Goal: Feedback & Contribution: Contribute content

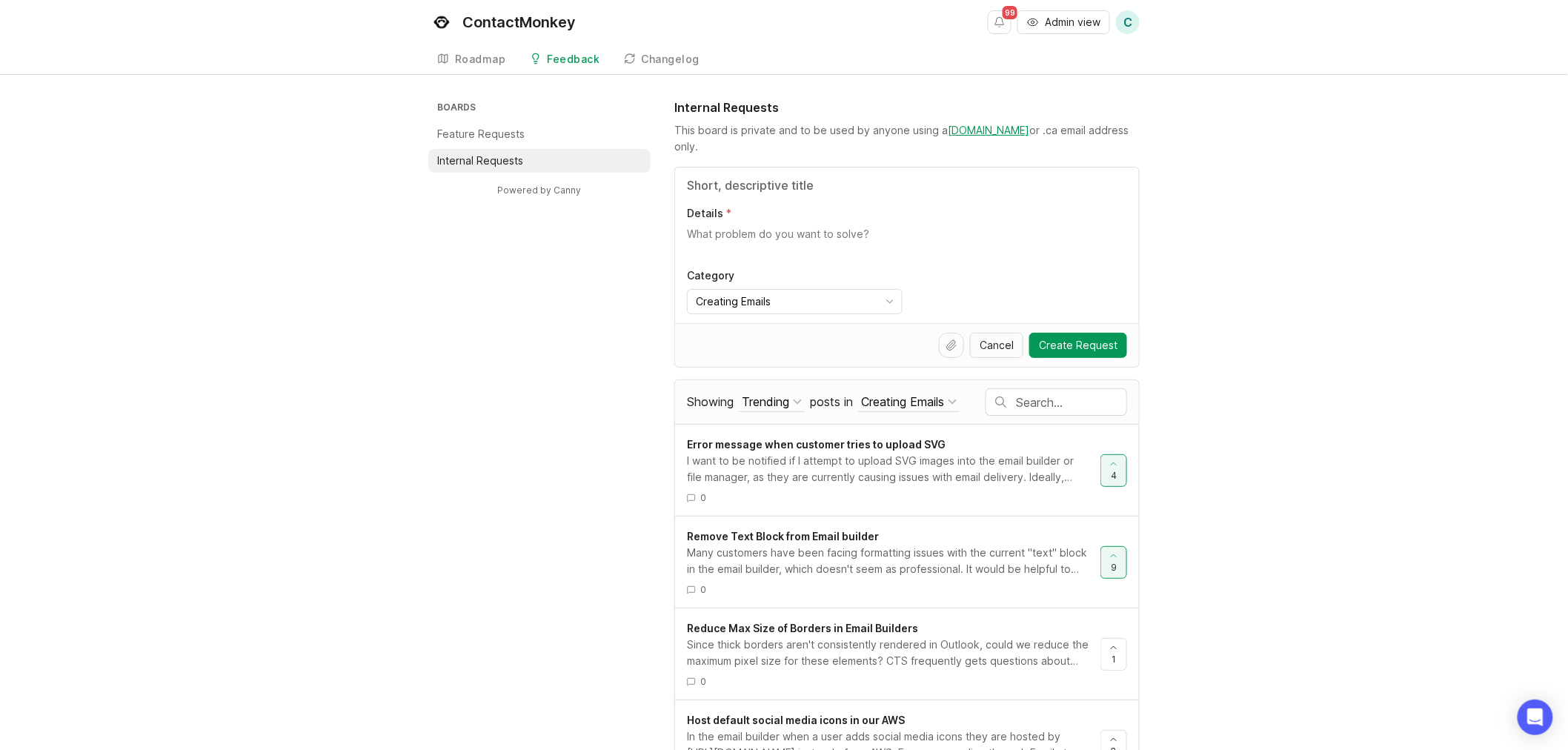
drag, startPoint x: 0, startPoint y: 0, endPoint x: 479, endPoint y: 139, distance: 498.8
click at [479, 139] on p "Feature Requests" at bounding box center [481, 134] width 87 height 15
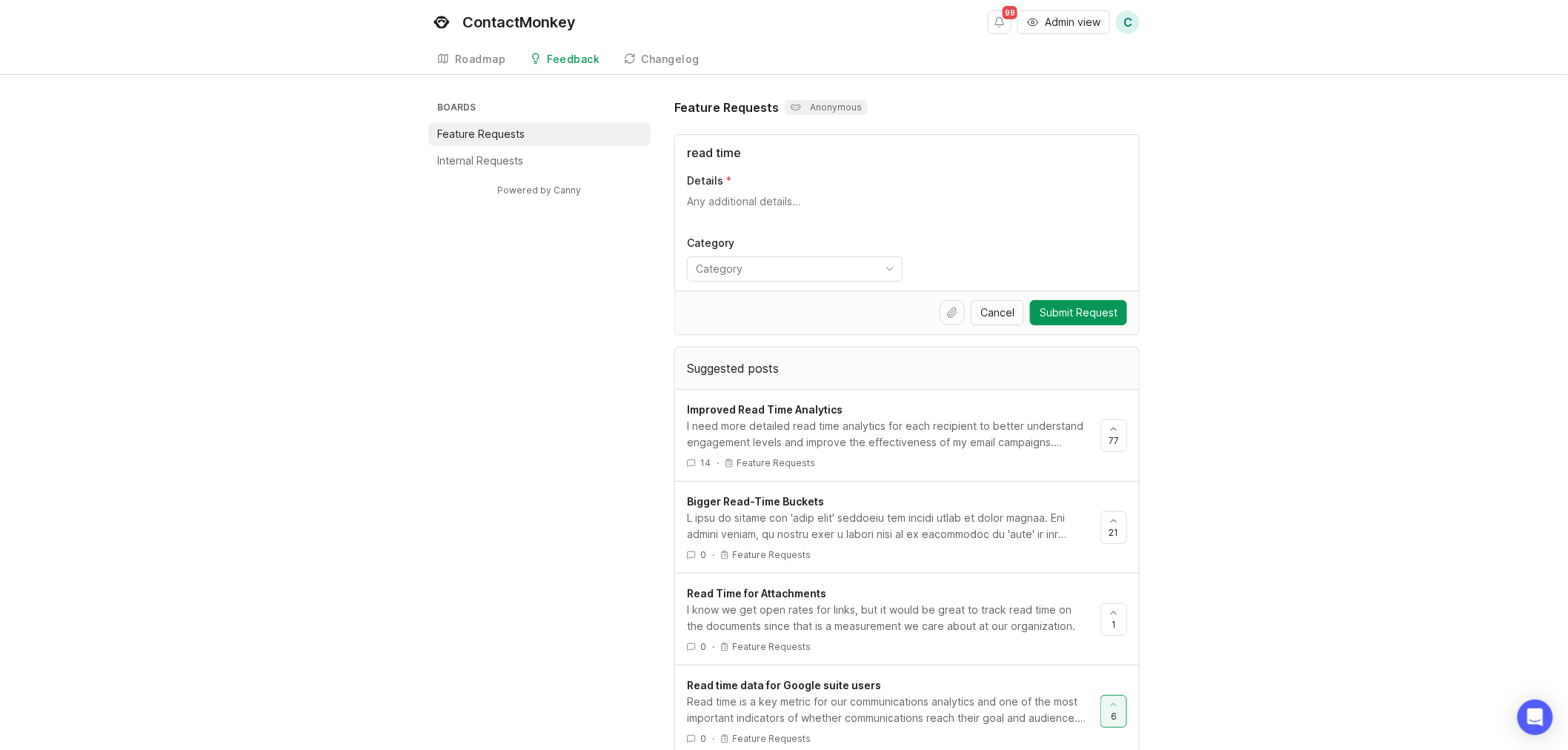
type input "read time"
click at [1017, 444] on div "I need more detailed read time analytics for each recipient to better understan…" at bounding box center [888, 434] width 402 height 32
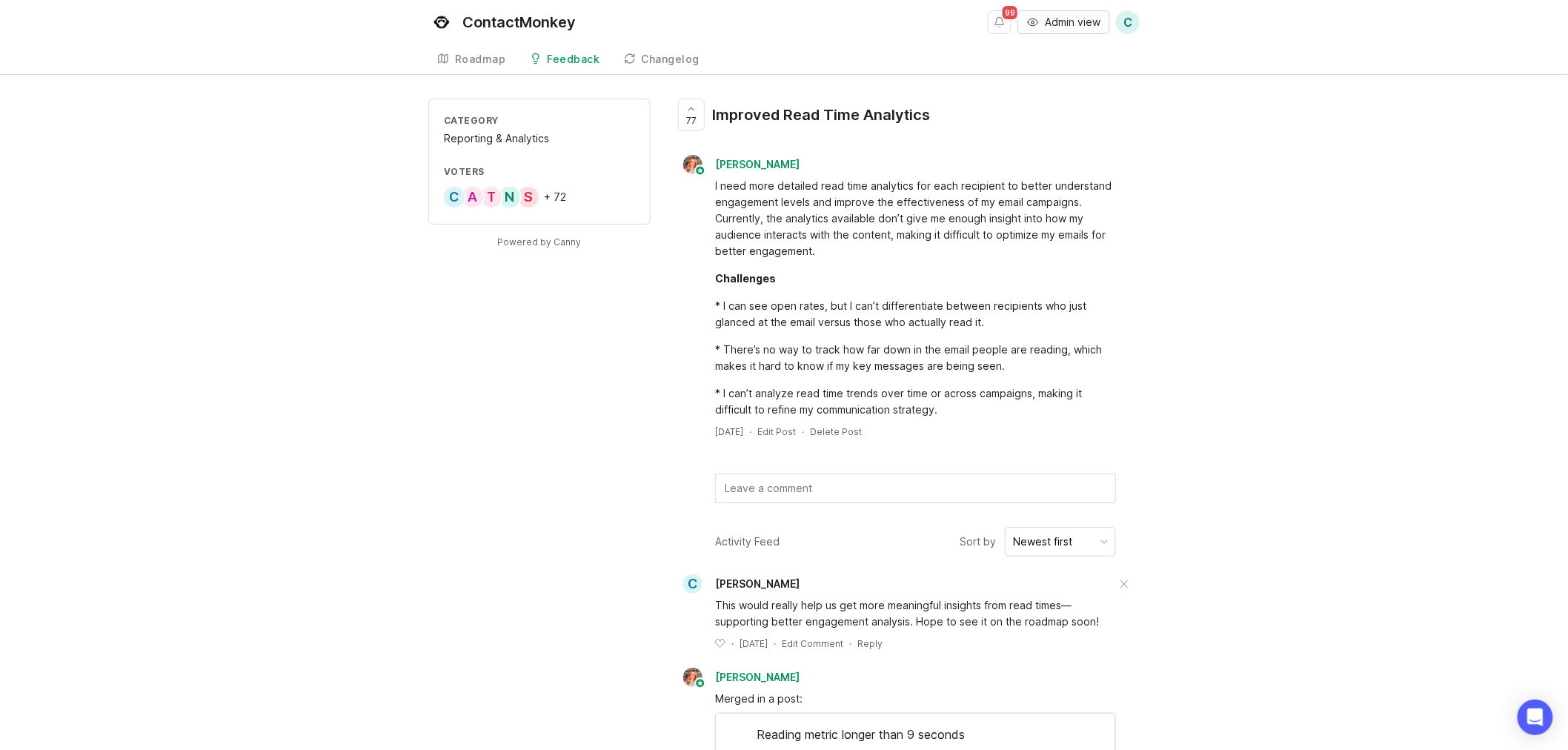
click at [1082, 24] on span "Admin view" at bounding box center [1072, 22] width 56 height 15
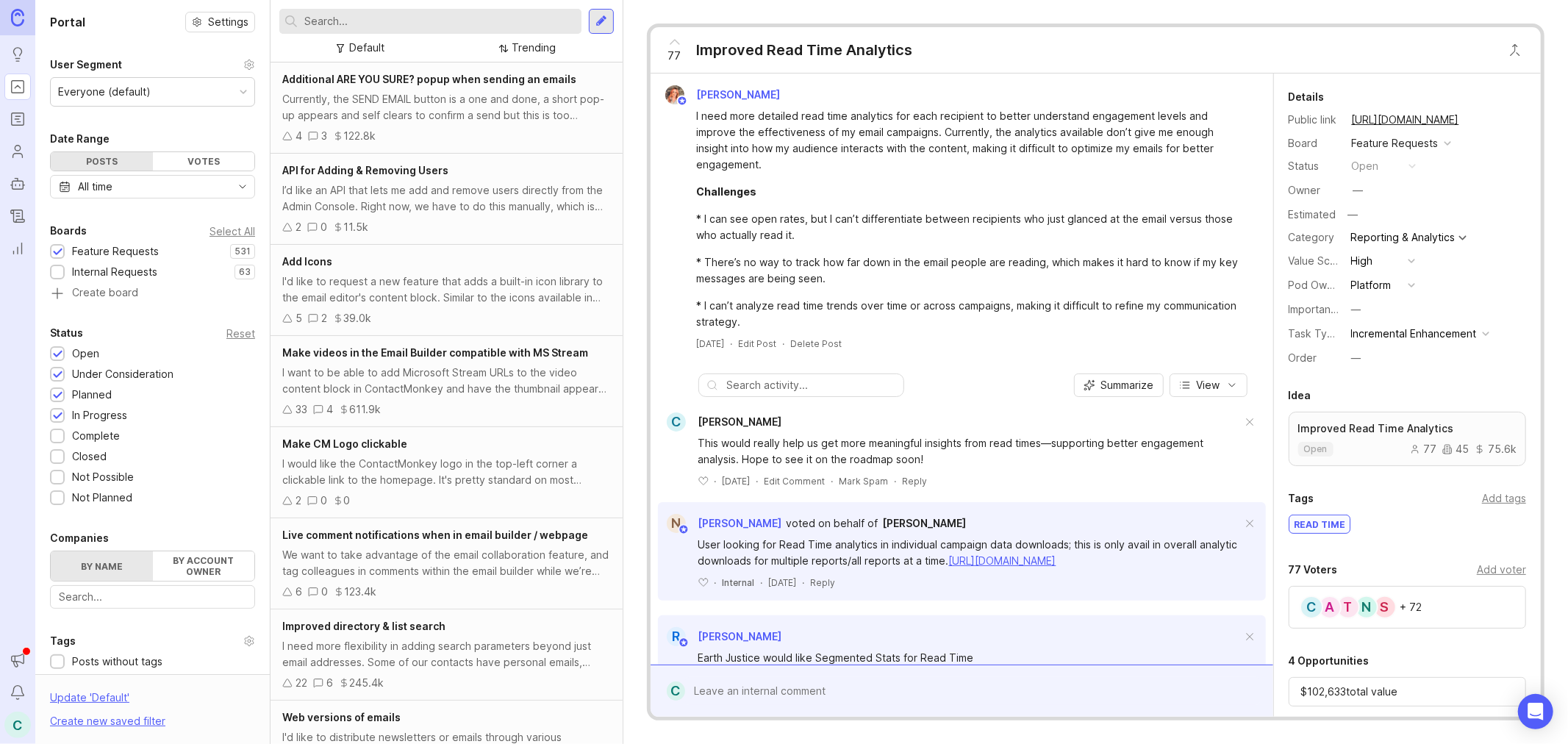
click at [1502, 562] on div "Add voter" at bounding box center [1502, 570] width 49 height 16
type input "[PERSON_NAME]"
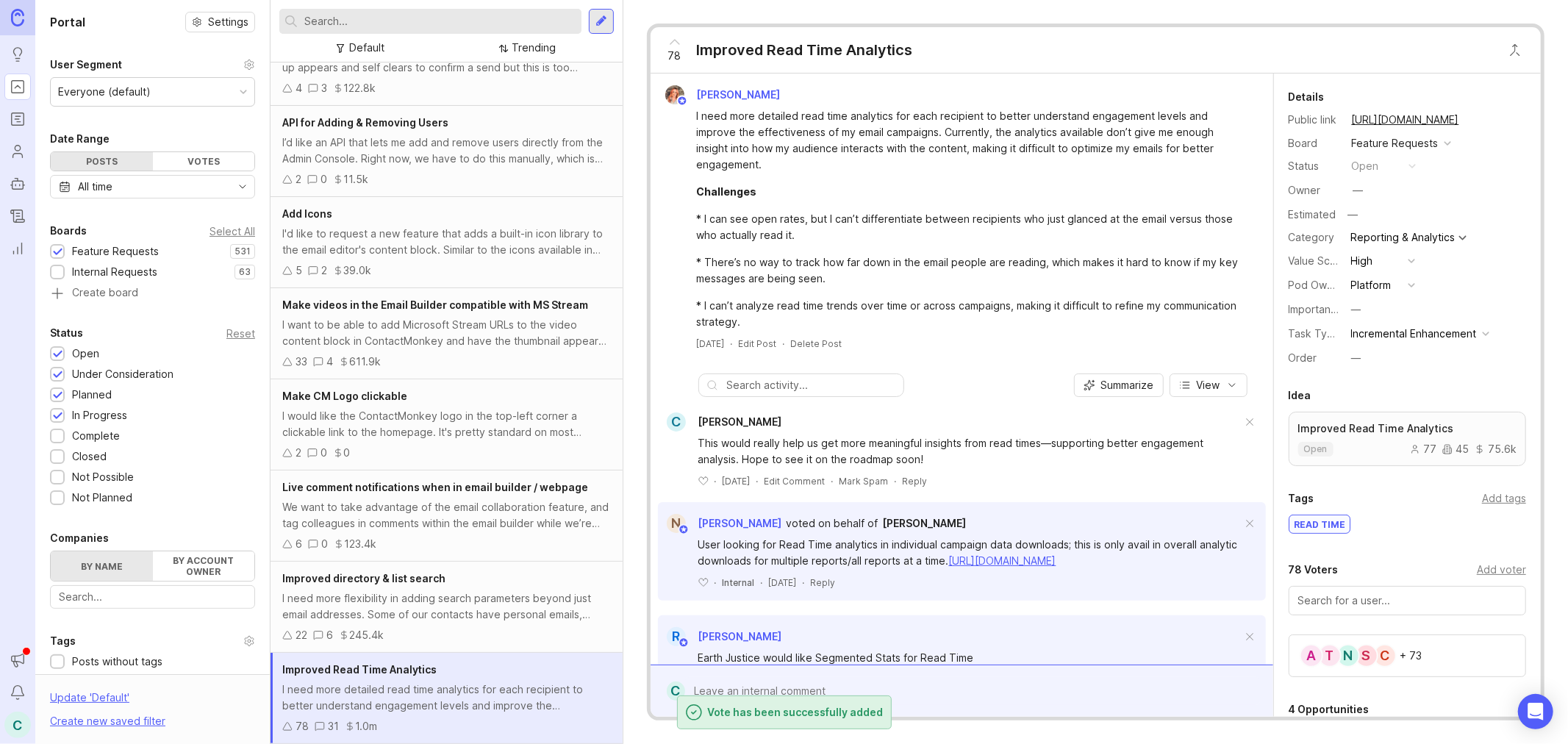
click at [1484, 115] on button "copy icon" at bounding box center [1474, 120] width 20 height 20
click at [502, 18] on input "text" at bounding box center [439, 21] width 271 height 16
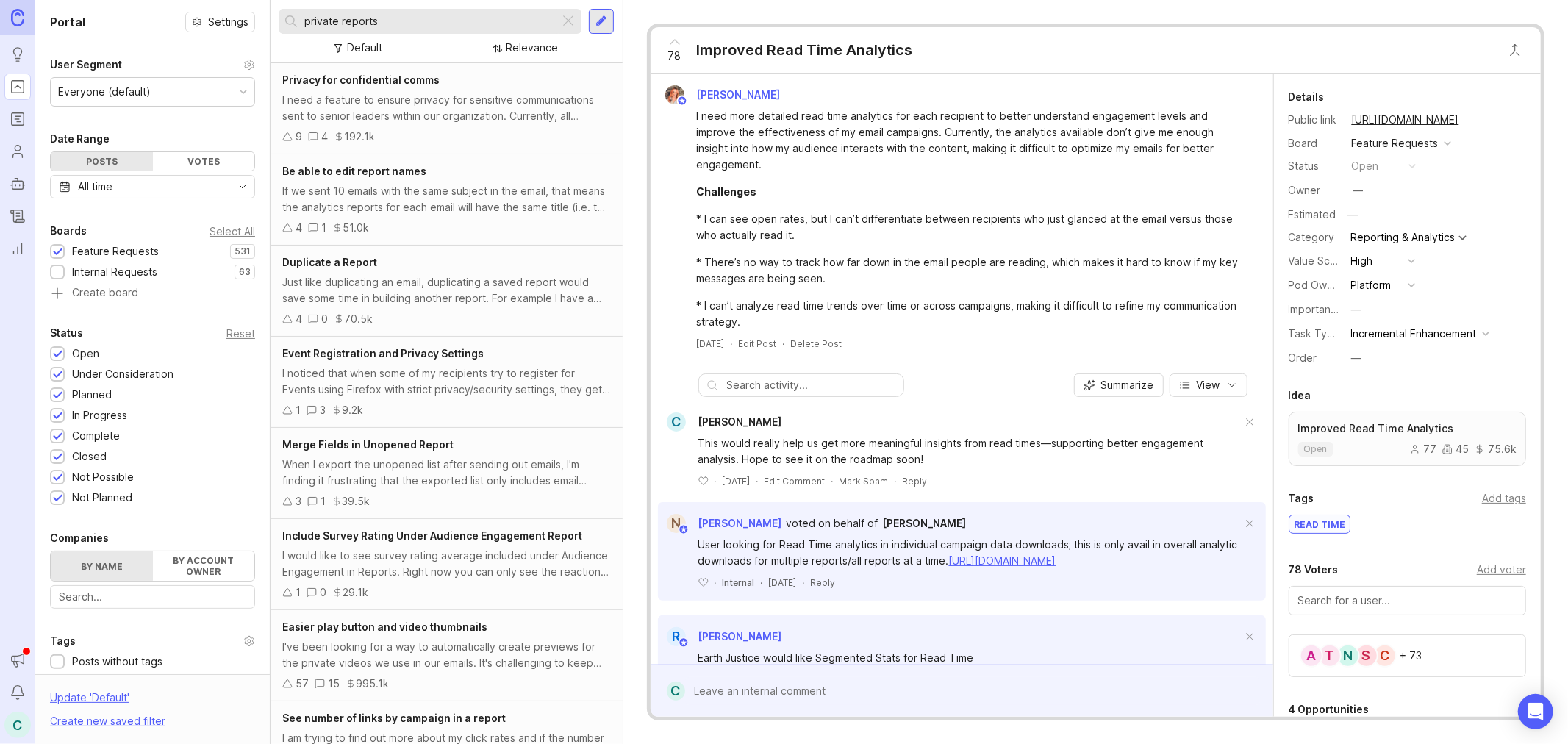
scroll to position [706, 0]
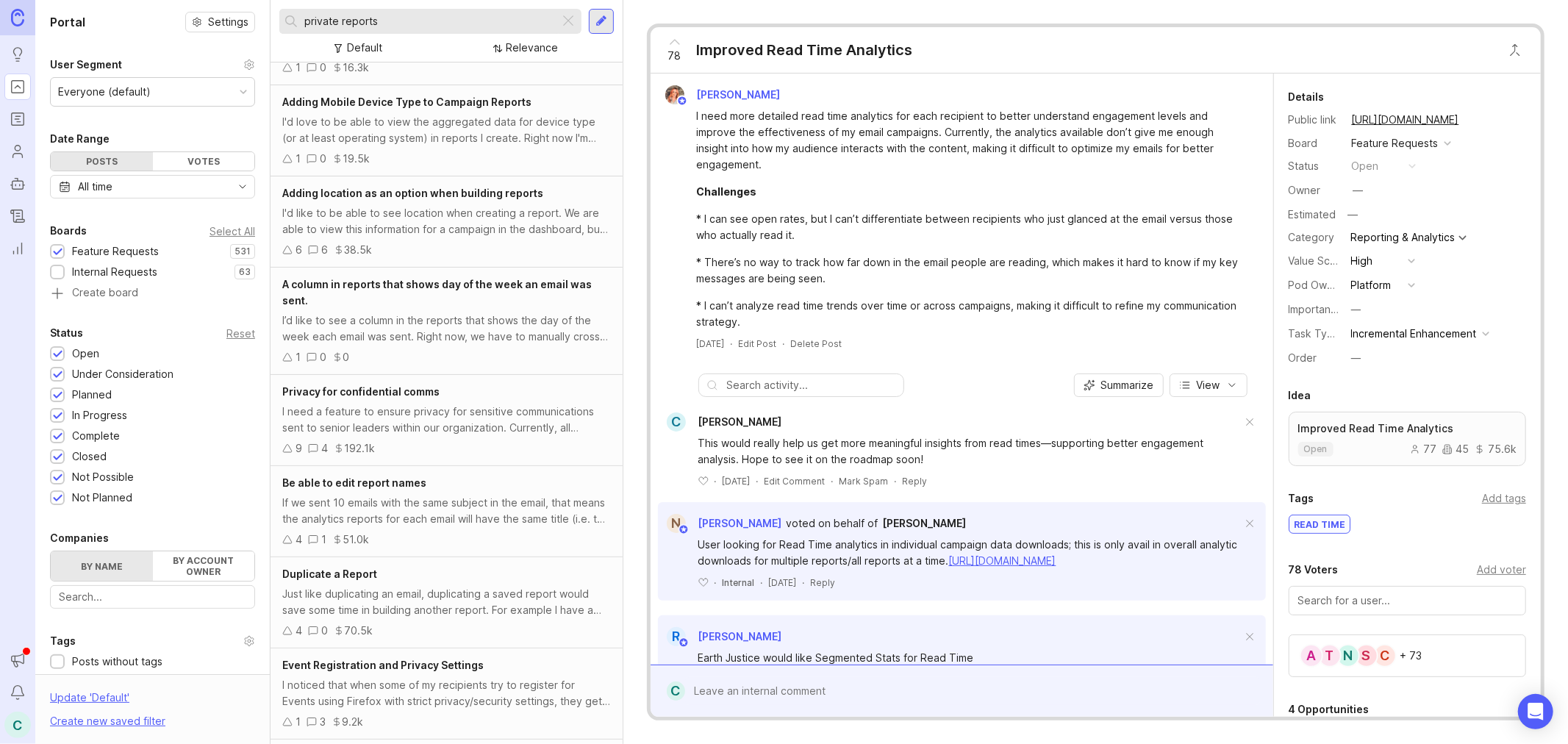
click at [468, 27] on input "private reports" at bounding box center [429, 21] width 250 height 16
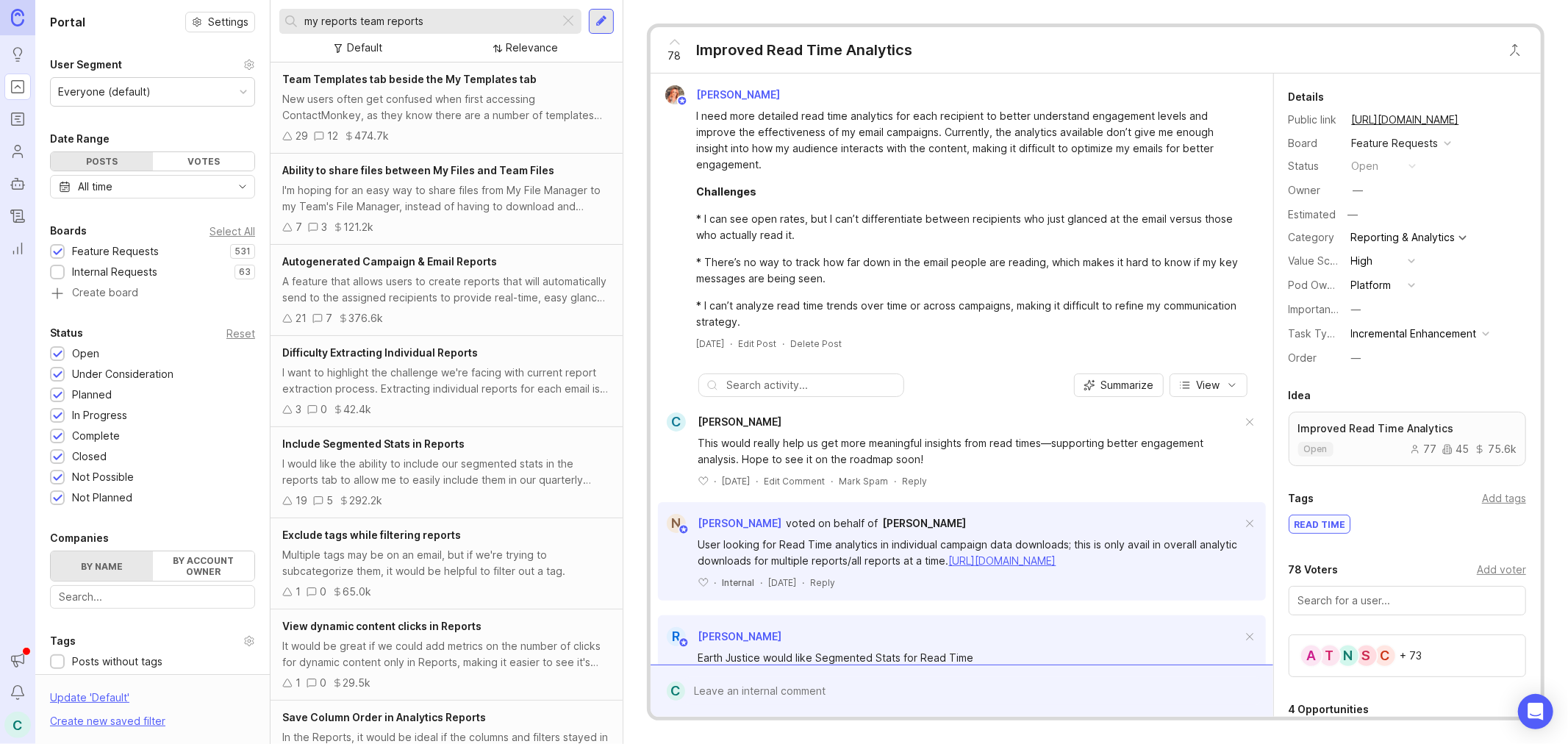
click at [453, 27] on input "my reports team reports" at bounding box center [429, 21] width 250 height 16
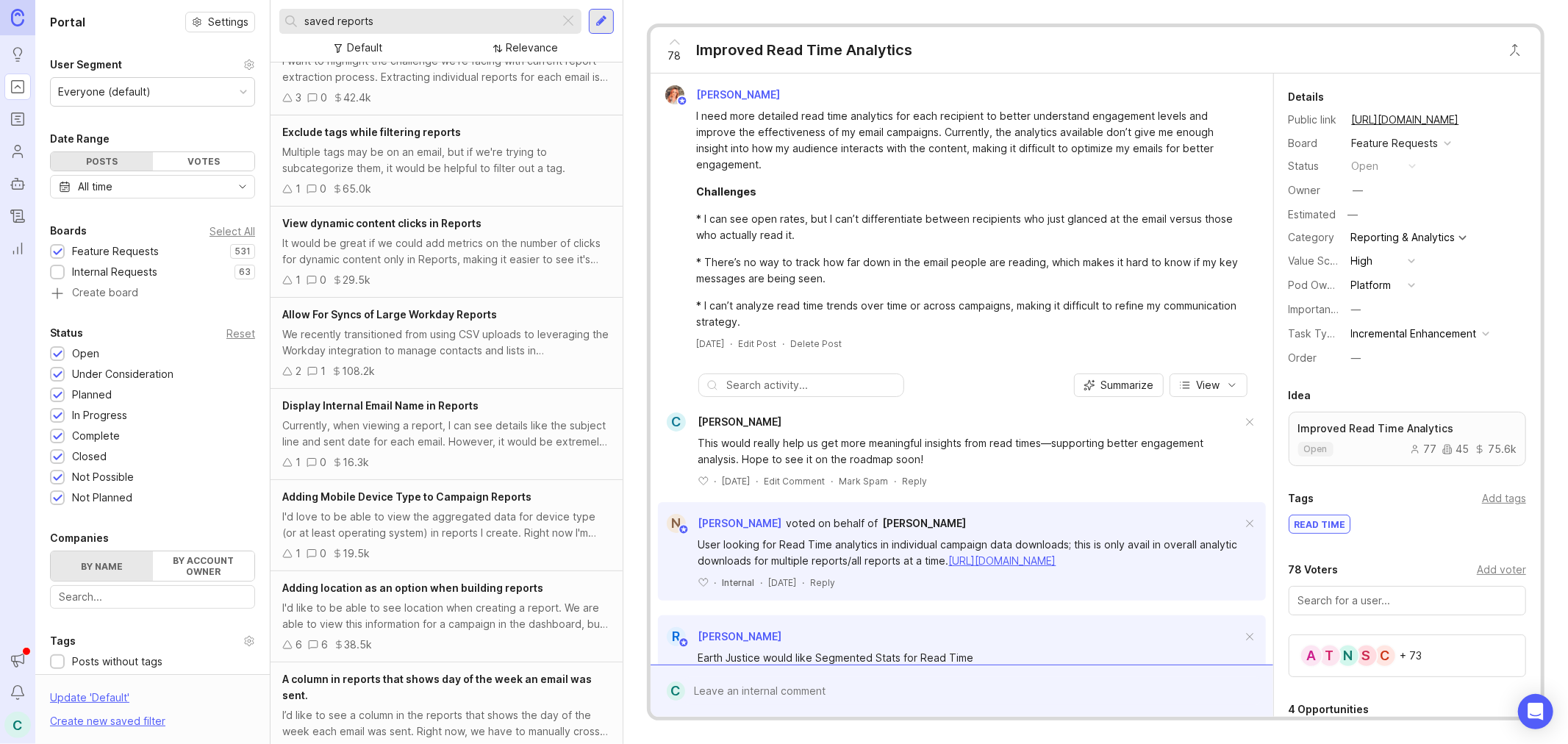
scroll to position [653, 0]
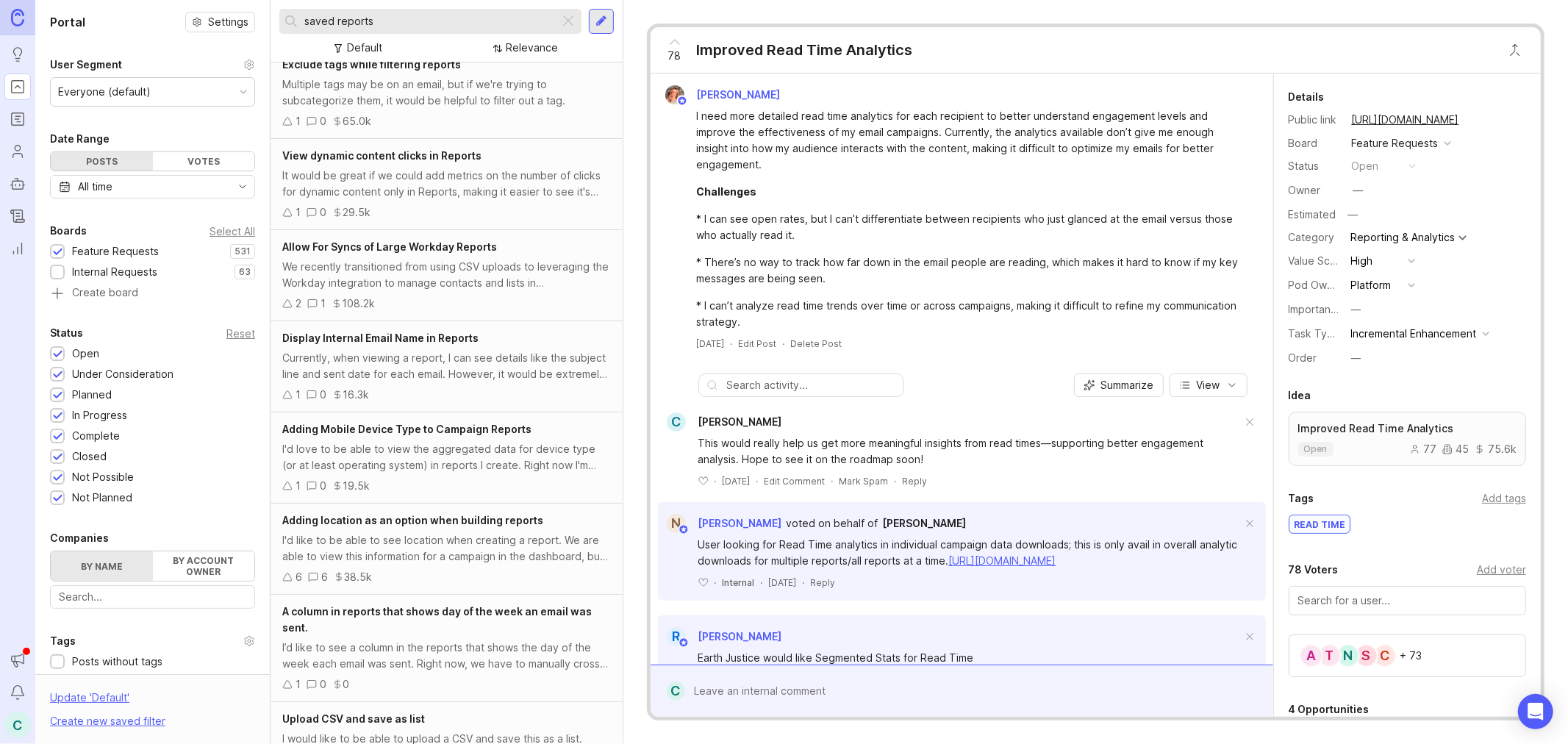
type input "saved reports"
click at [567, 12] on div at bounding box center [569, 21] width 18 height 19
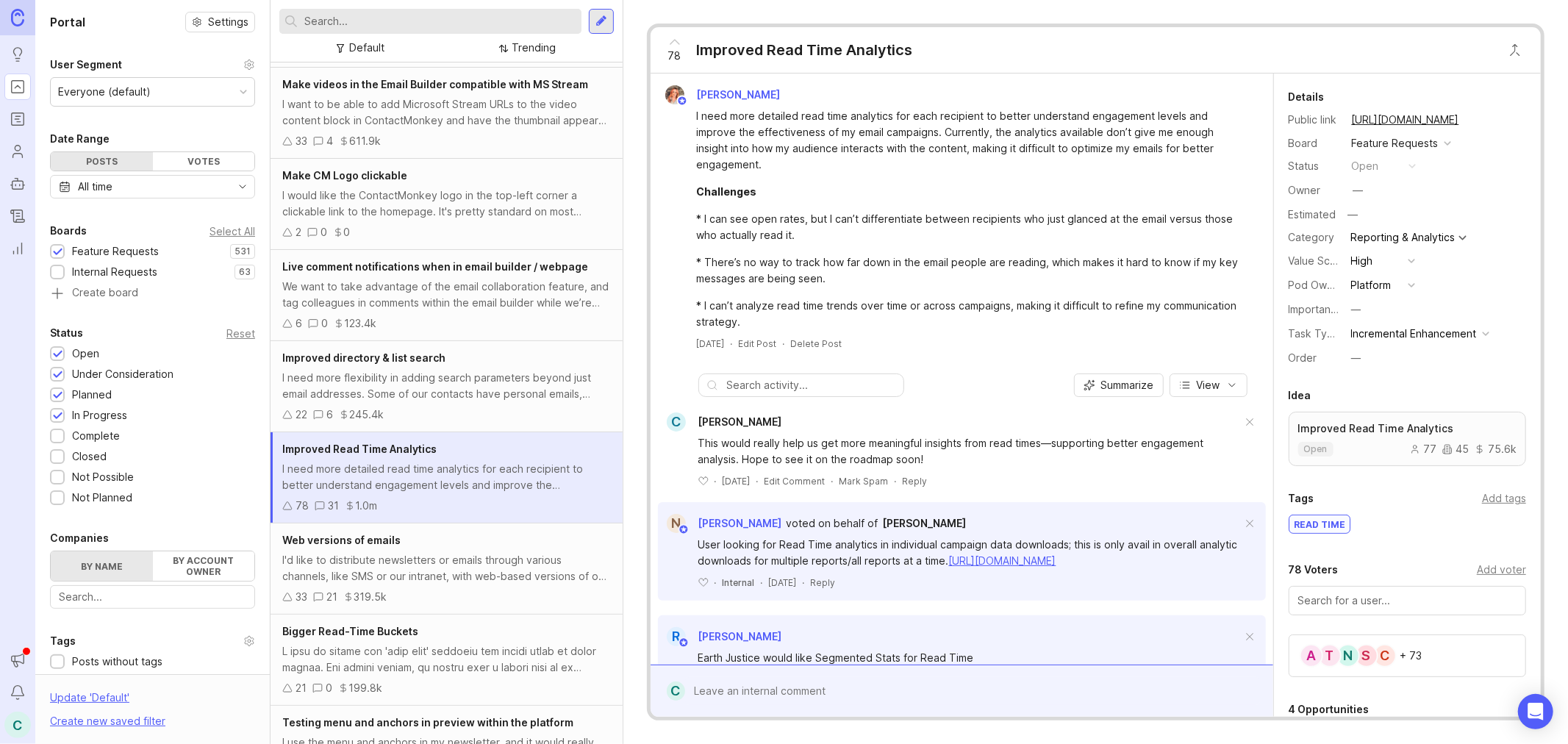
scroll to position [653, 0]
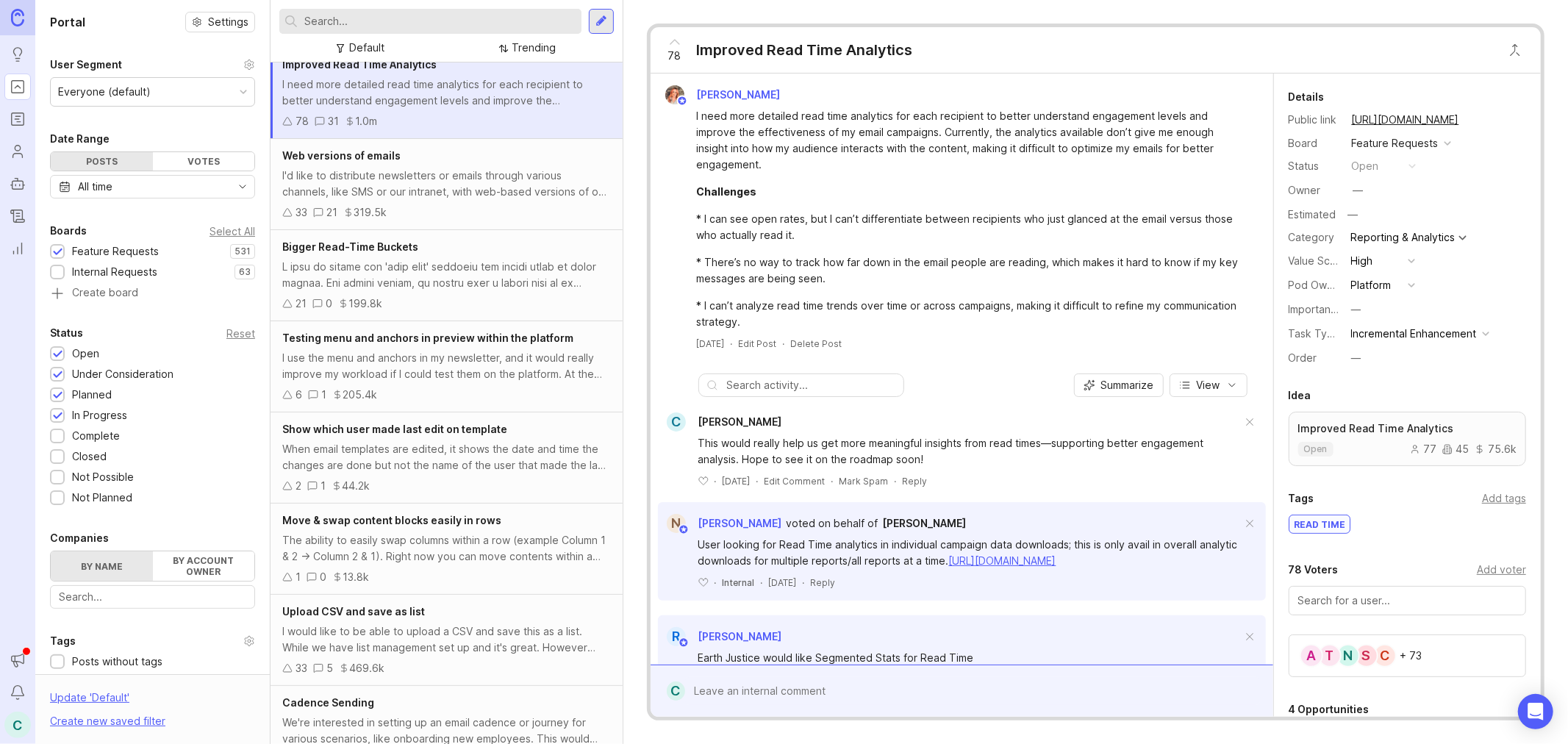
click at [593, 16] on div at bounding box center [601, 21] width 25 height 25
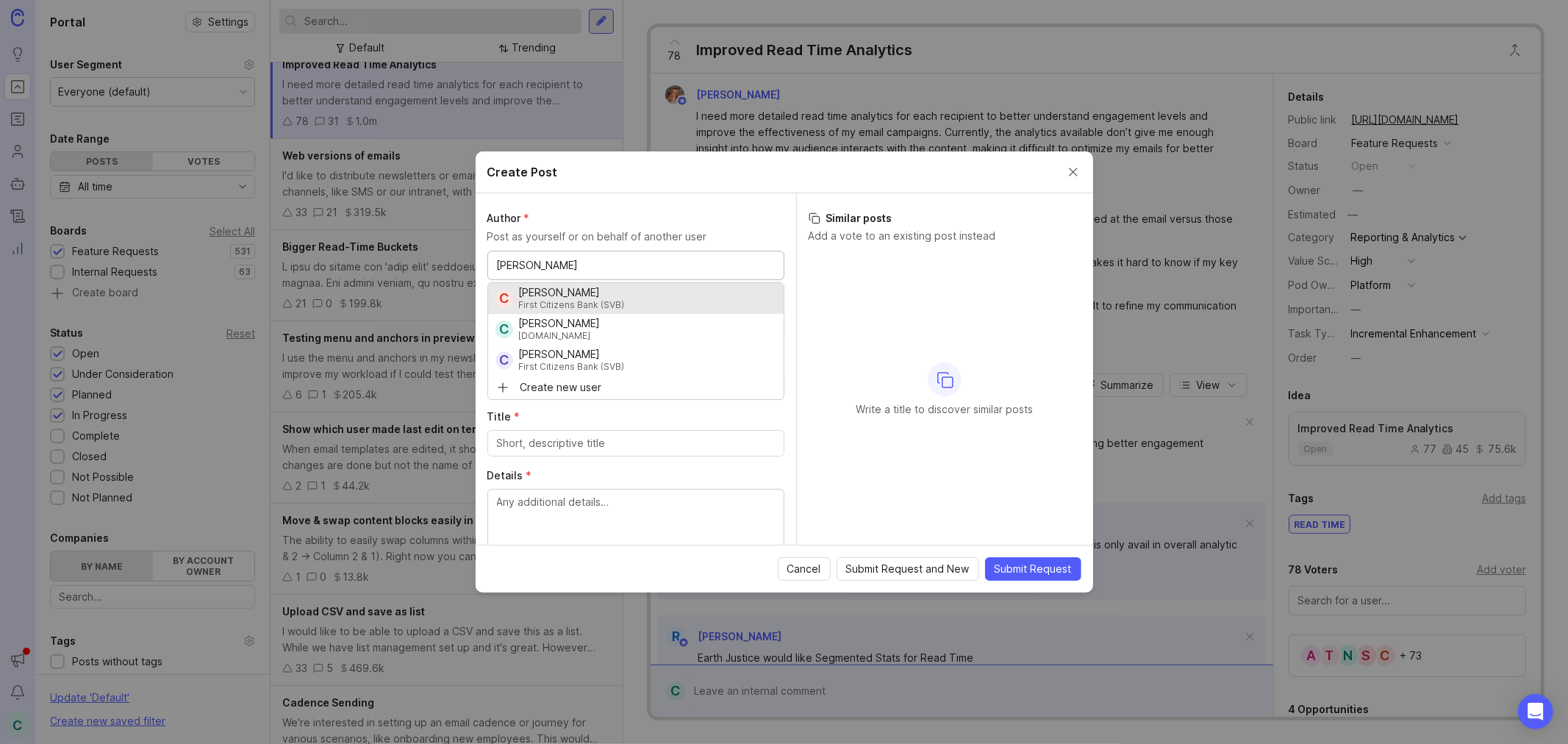
type input "[PERSON_NAME]"
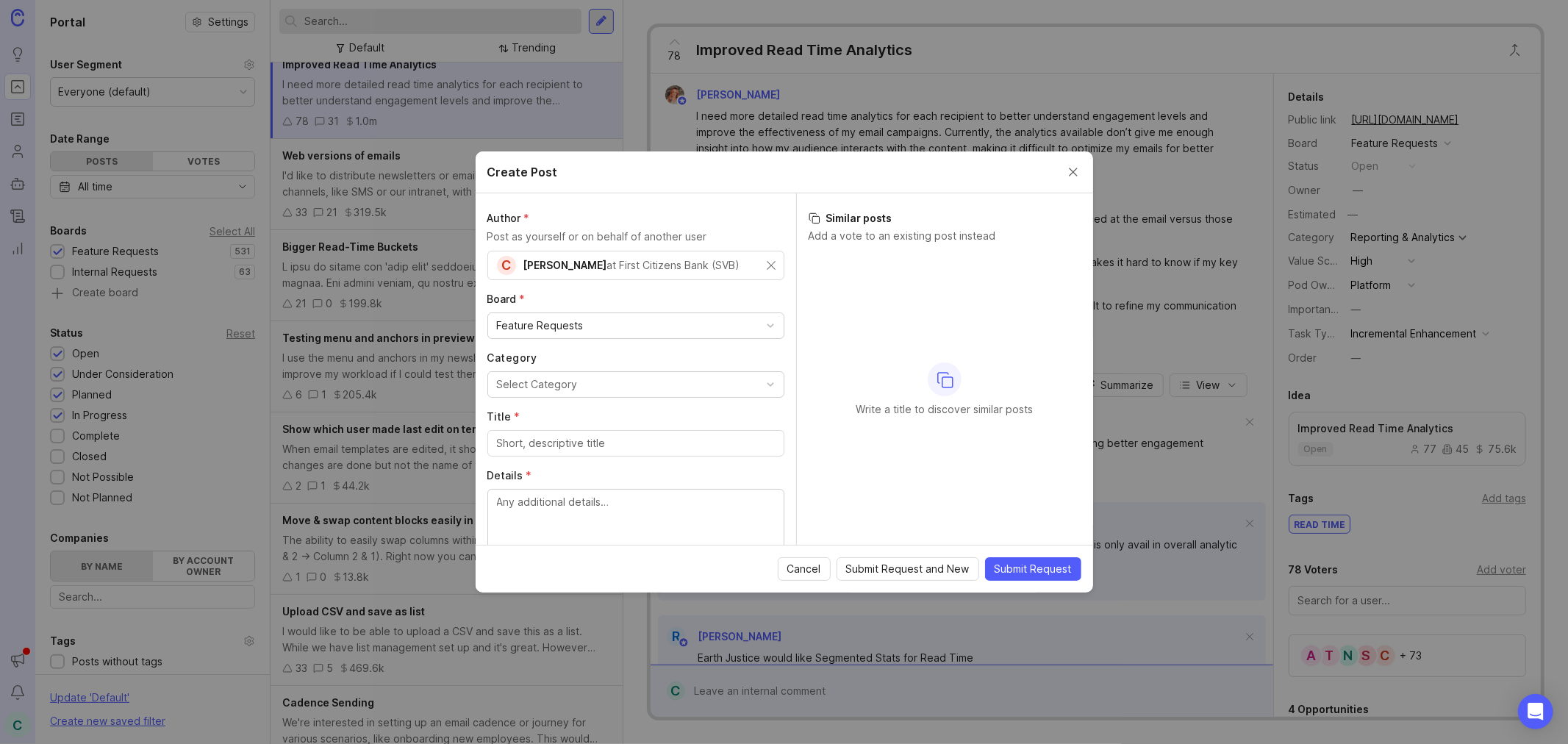
click at [641, 377] on button "Select Category" at bounding box center [636, 385] width 297 height 27
click at [638, 443] on input "Title *" at bounding box center [636, 443] width 278 height 16
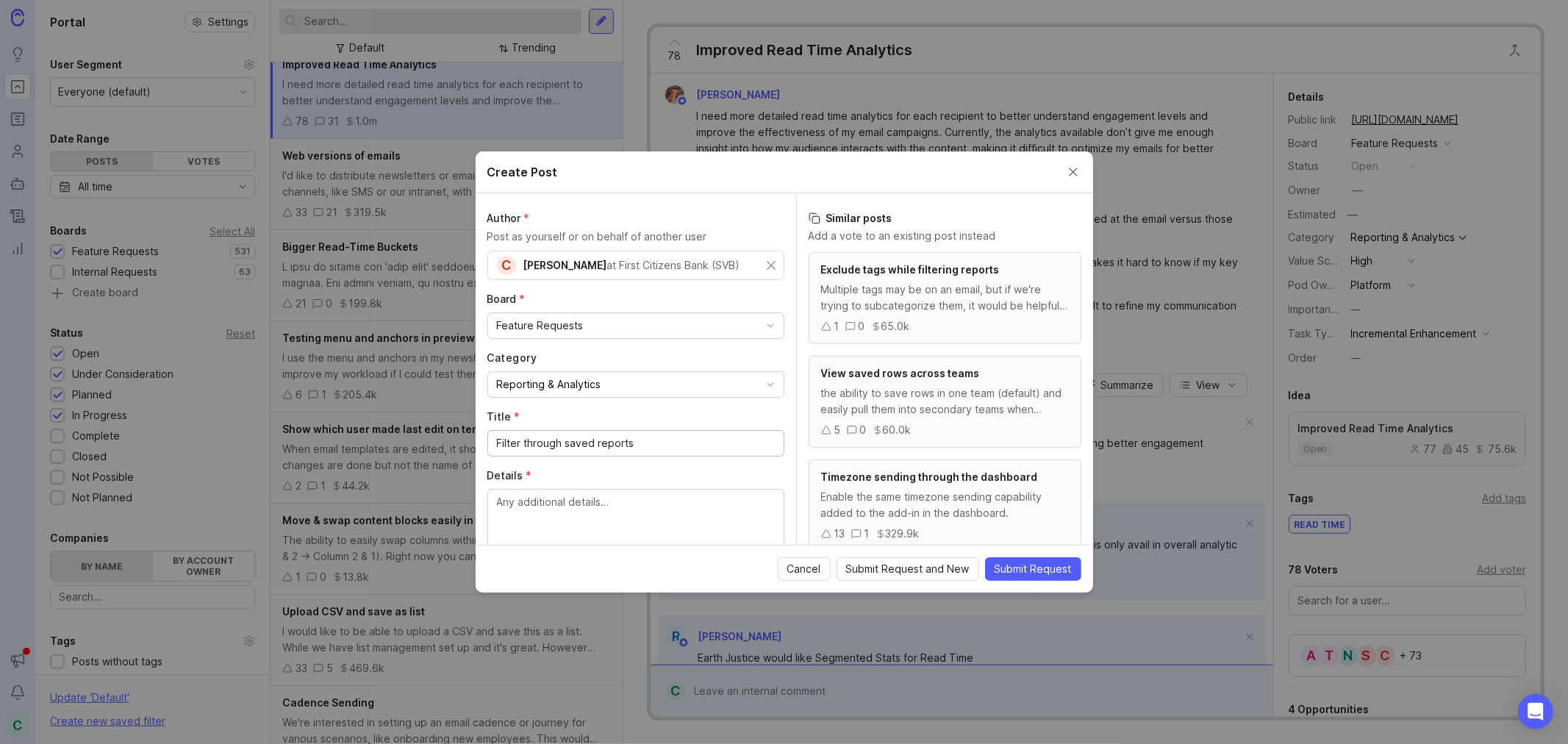
drag, startPoint x: 568, startPoint y: 444, endPoint x: 496, endPoint y: 443, distance: 72.0
click at [496, 443] on div "Filter through saved reports" at bounding box center [636, 443] width 297 height 27
click at [637, 442] on input "Saved reports" at bounding box center [636, 443] width 278 height 16
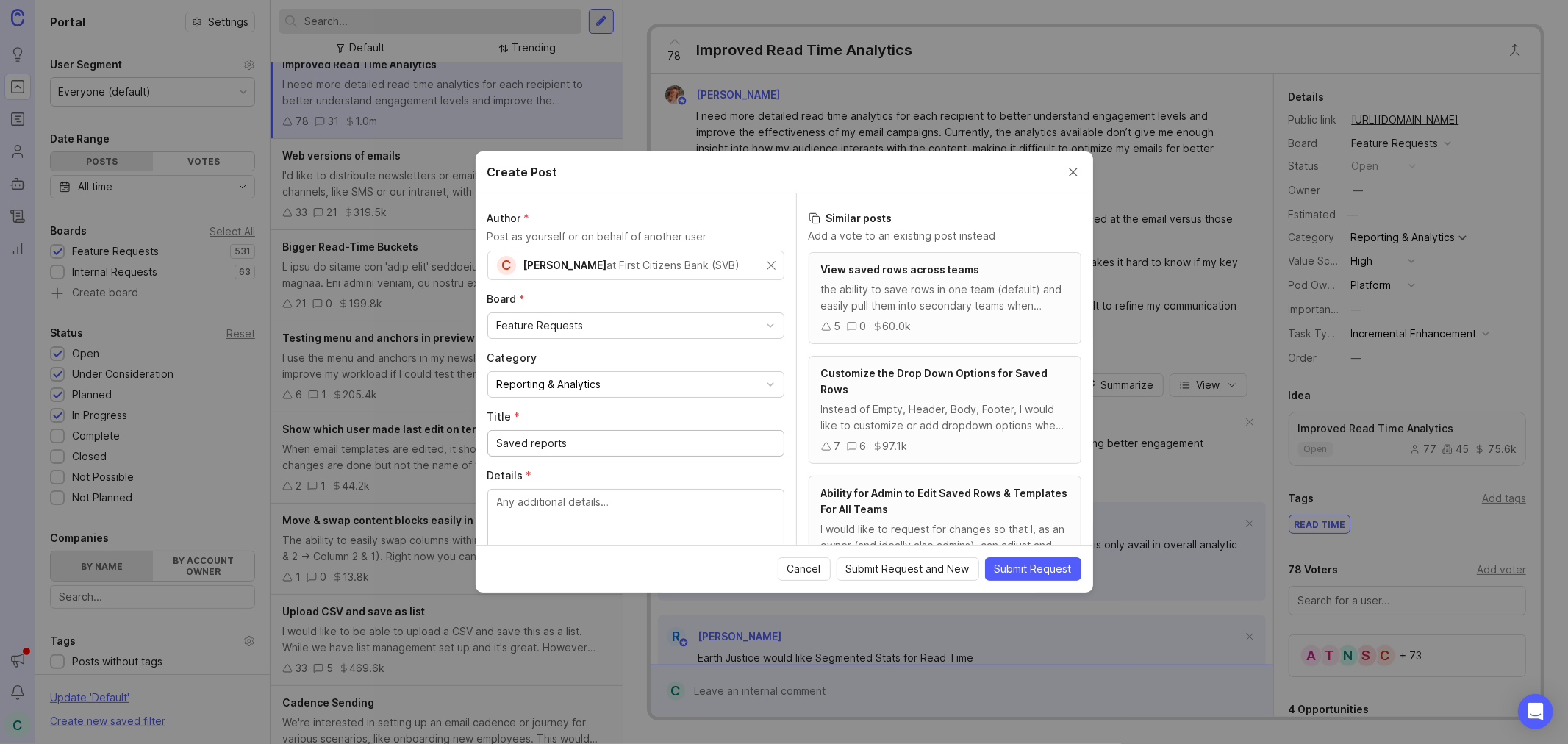
type input "O"
type input "Organization for saved reports"
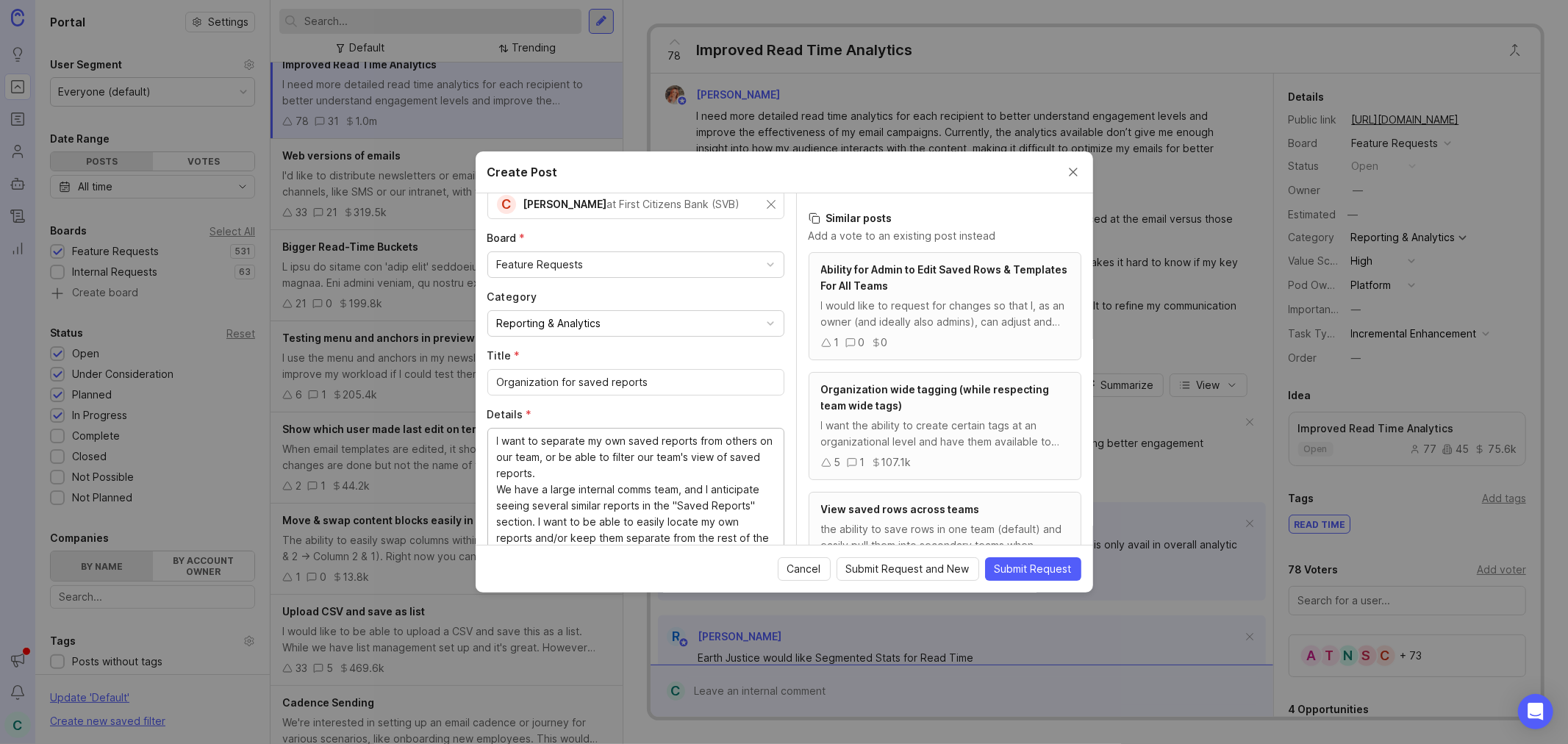
scroll to position [77, 0]
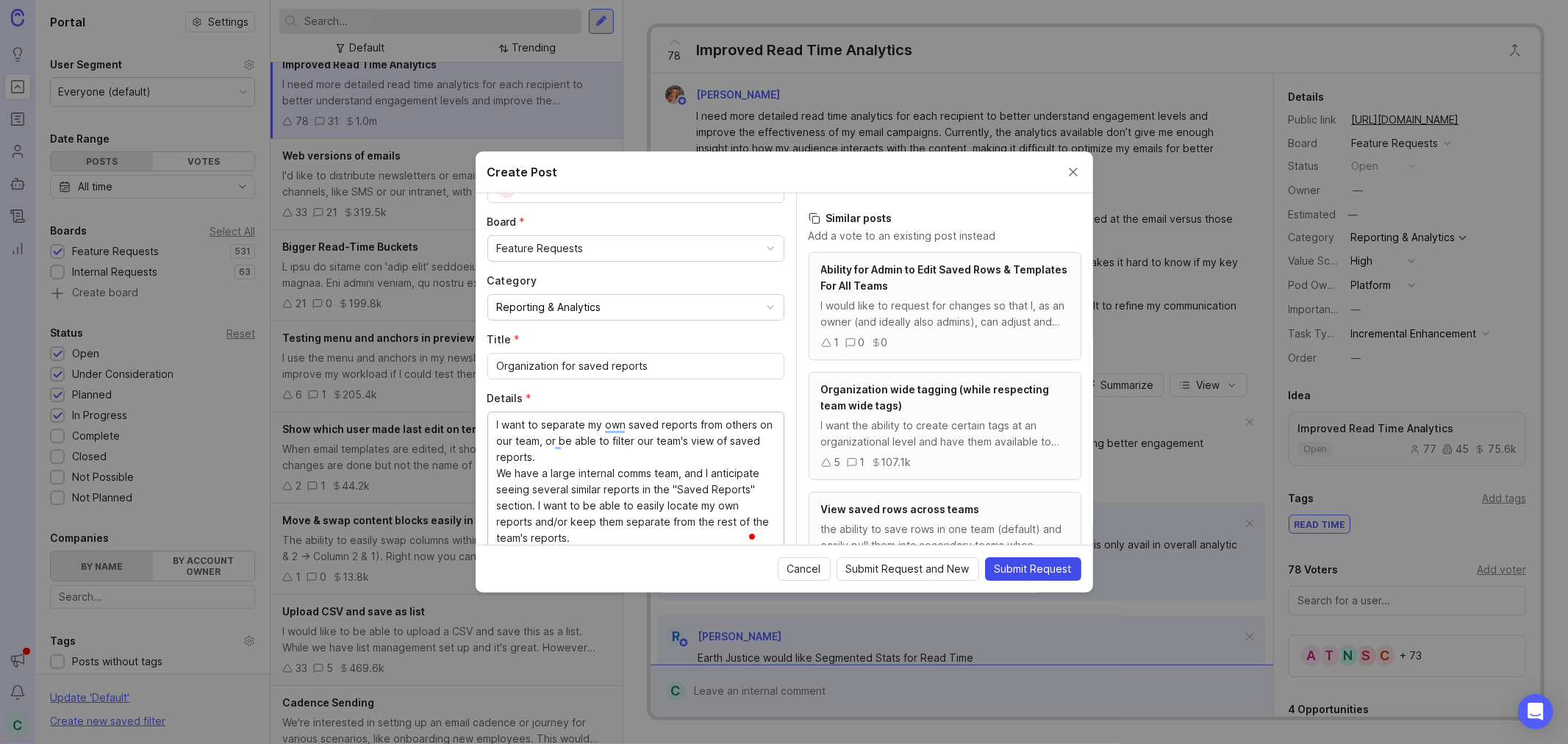
type textarea "I want to separate my own saved reports from others on our team, or be able to …"
click at [1020, 563] on span "Submit Request" at bounding box center [1033, 569] width 77 height 15
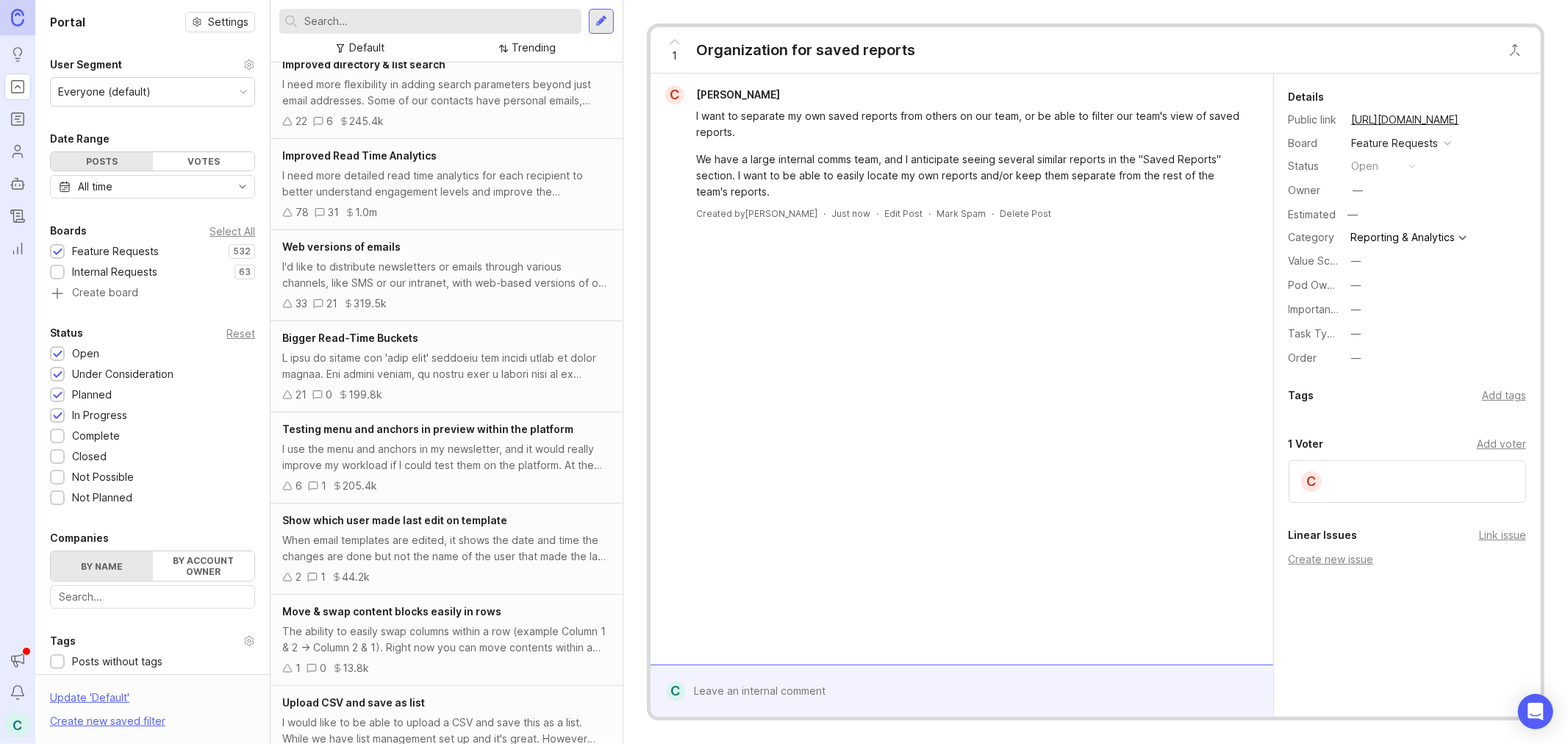
scroll to position [365, 0]
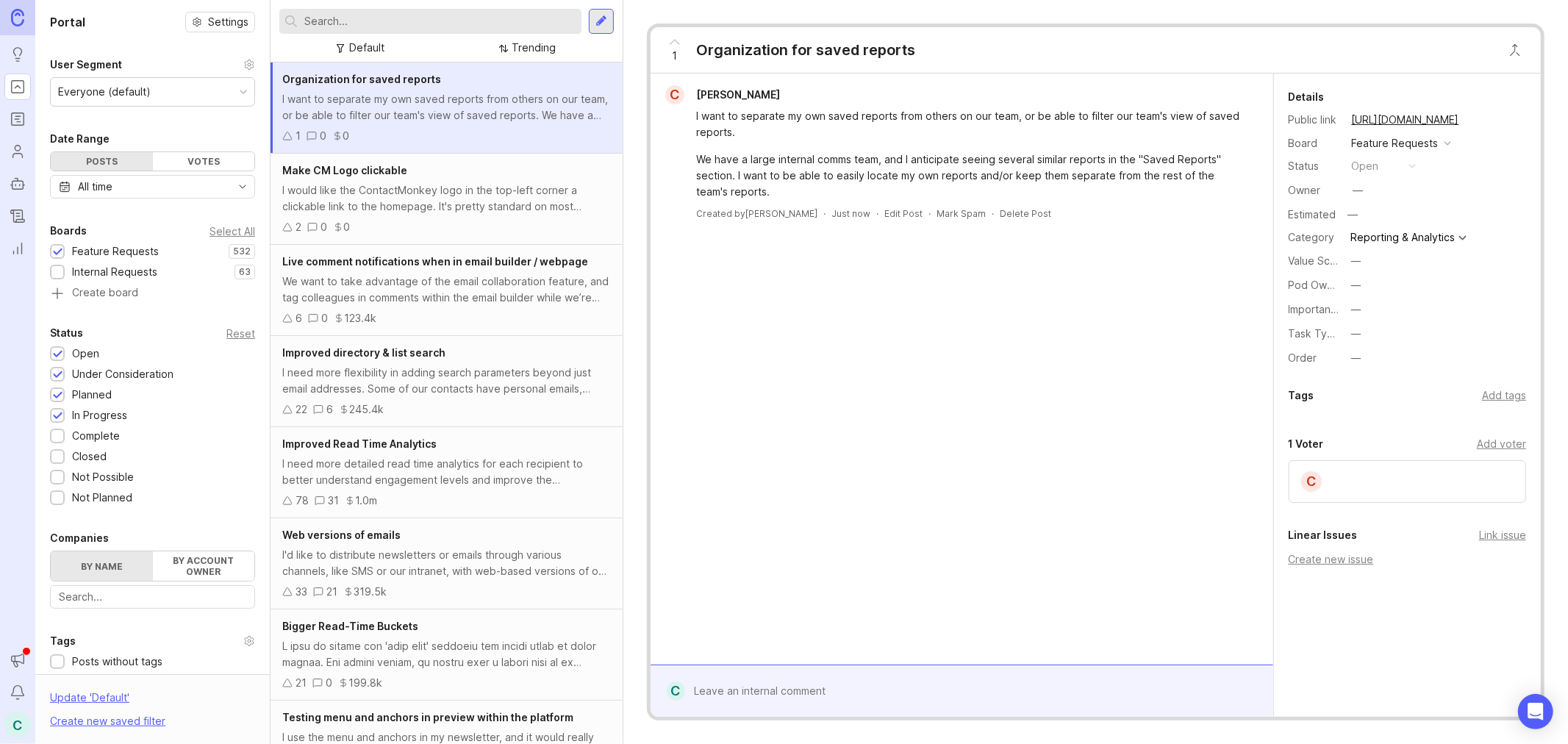
click at [1484, 116] on button "copy icon" at bounding box center [1474, 120] width 20 height 20
